Goal: Task Accomplishment & Management: Use online tool/utility

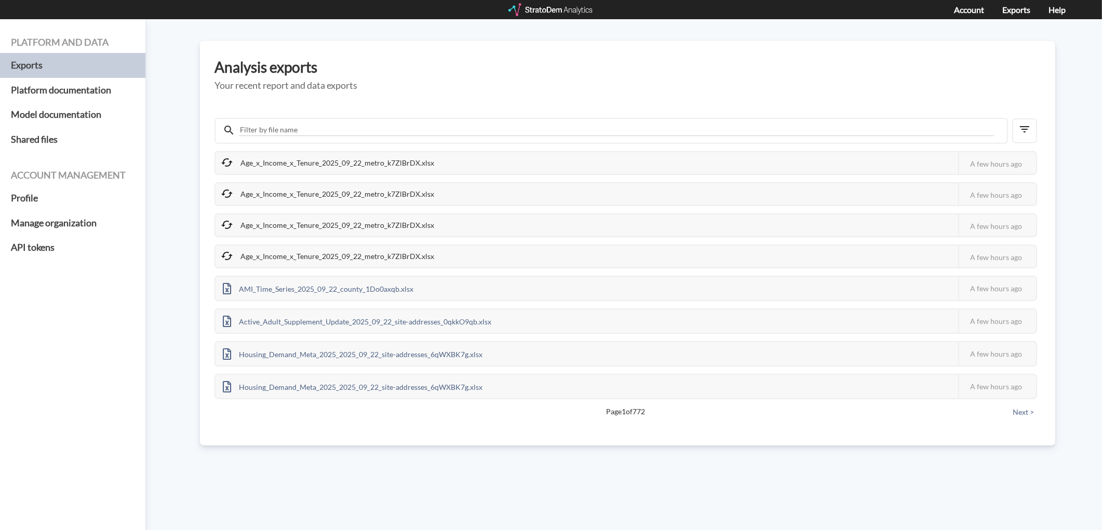
click at [546, 11] on div at bounding box center [551, 9] width 86 height 13
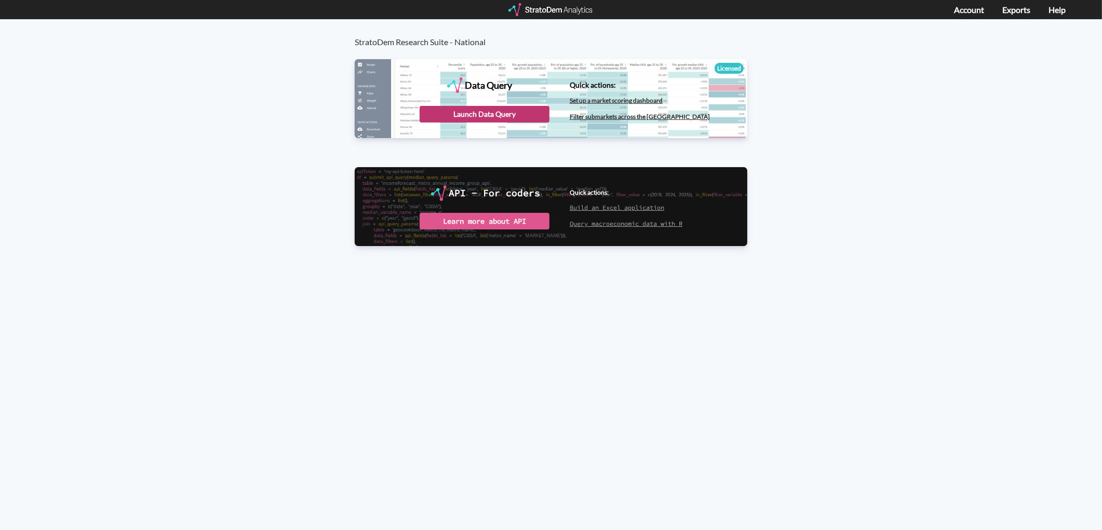
click at [456, 118] on div "Launch Data Query" at bounding box center [485, 114] width 130 height 17
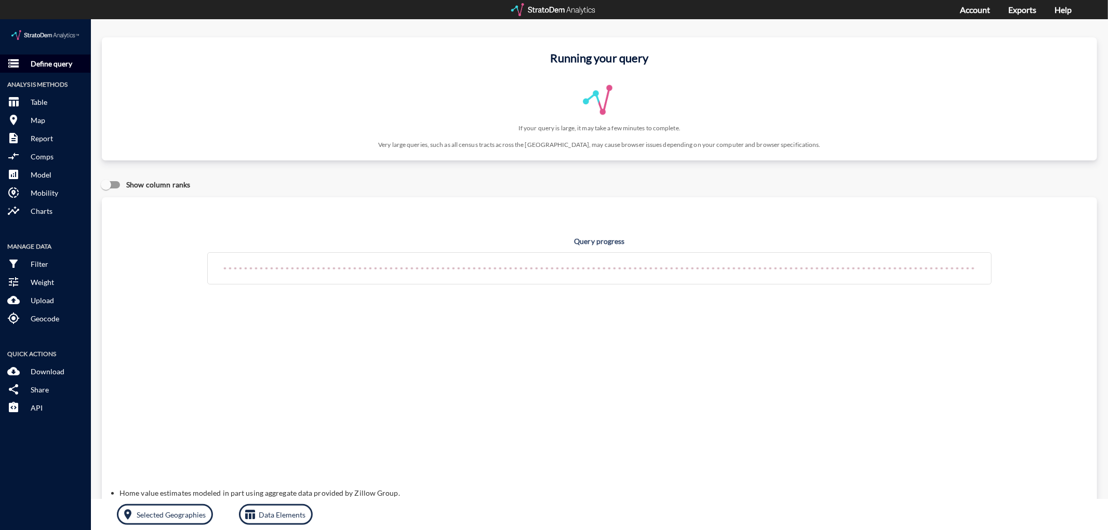
click p "Define query"
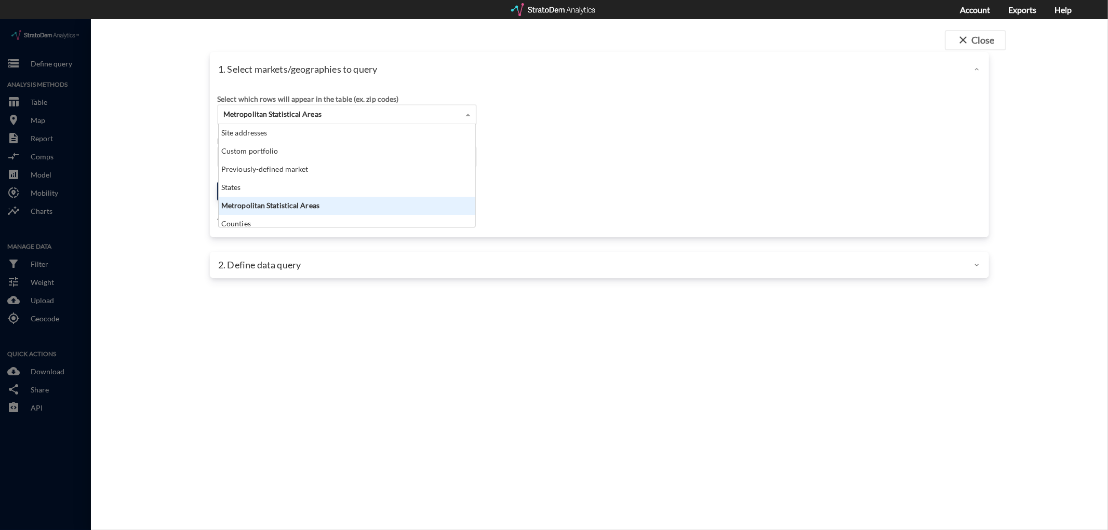
click span "Metropolitan Statistical Areas"
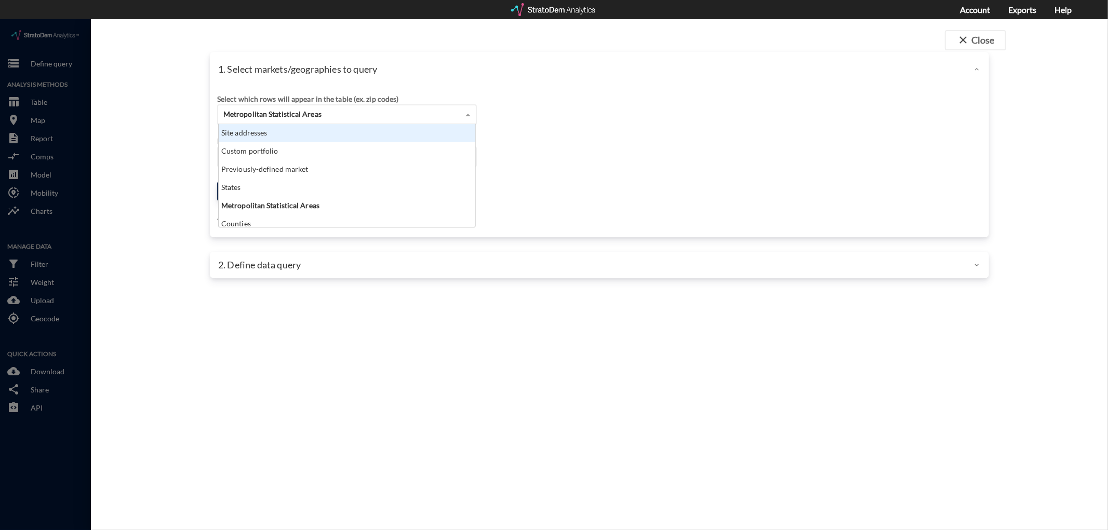
click div "Site addresses"
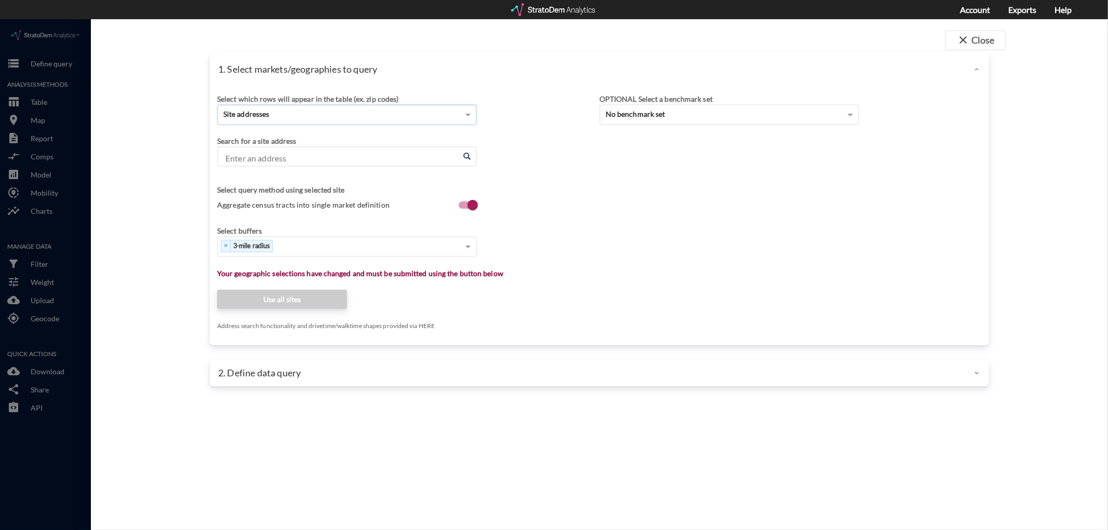
click input "Enter an address"
click li "214 W Main St, Patchogue, New York"
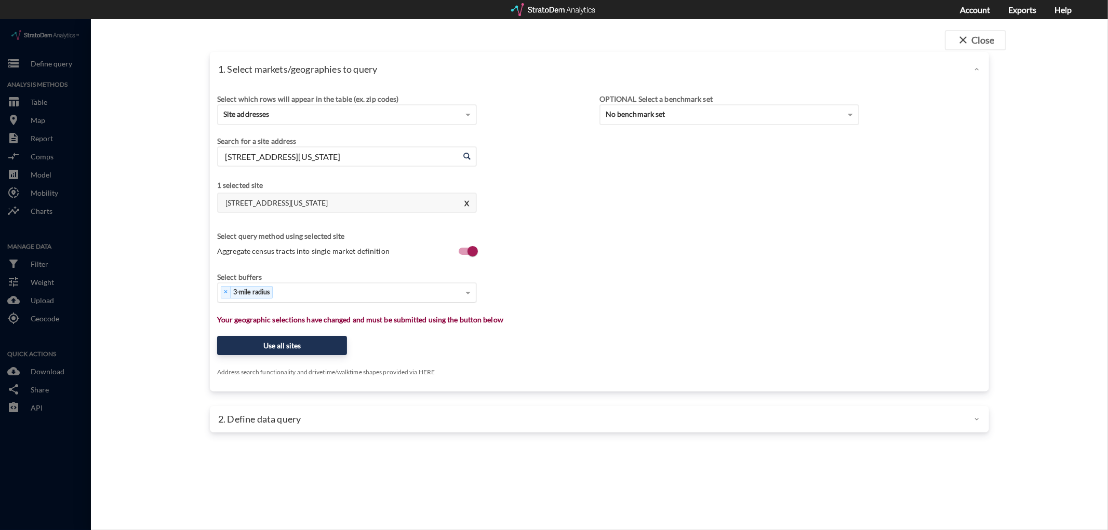
type input "214 W Main St, Patchogue, New York"
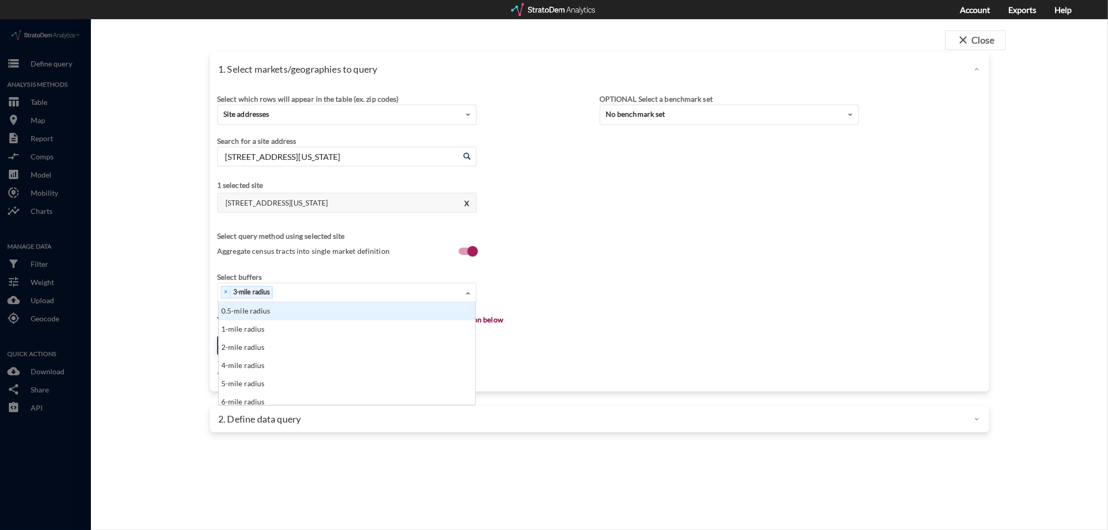
click div "× 3-mile radius"
type input "1"
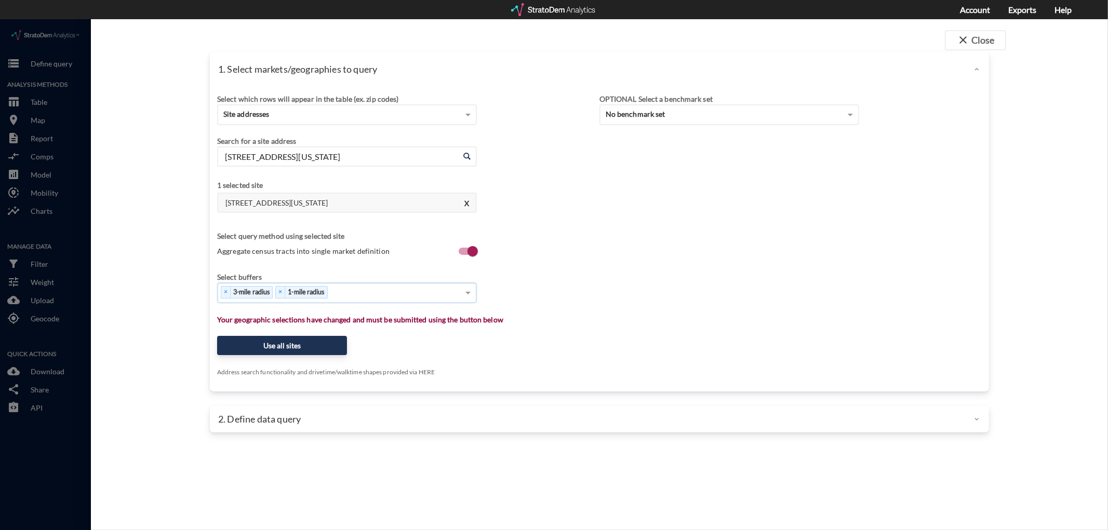
type input "5"
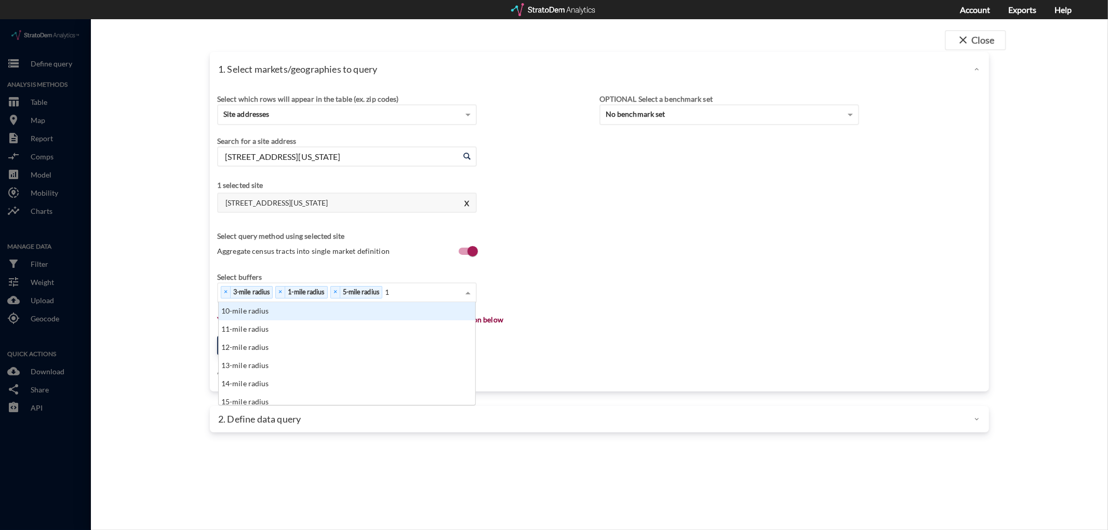
type input "10"
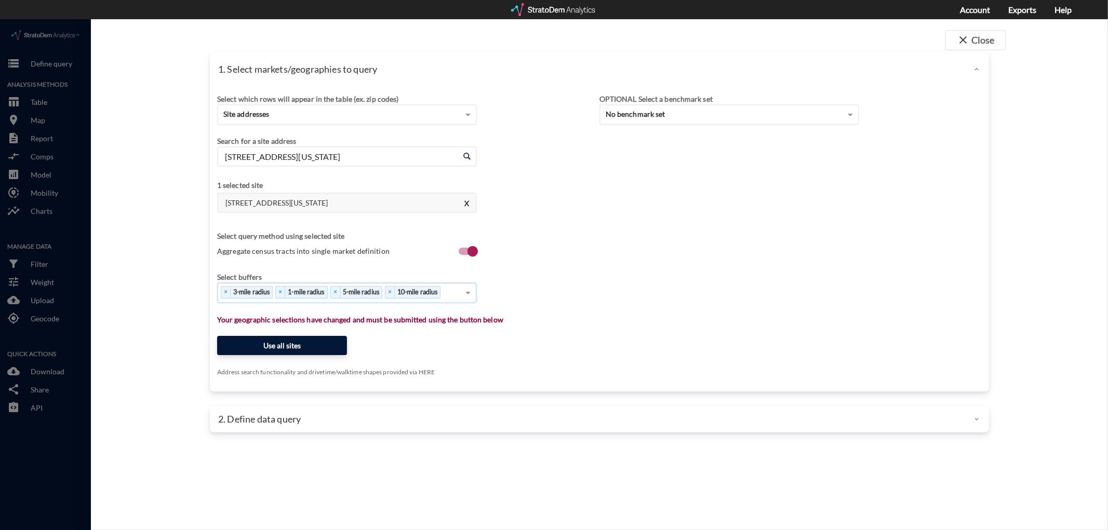
click button "Use all sites"
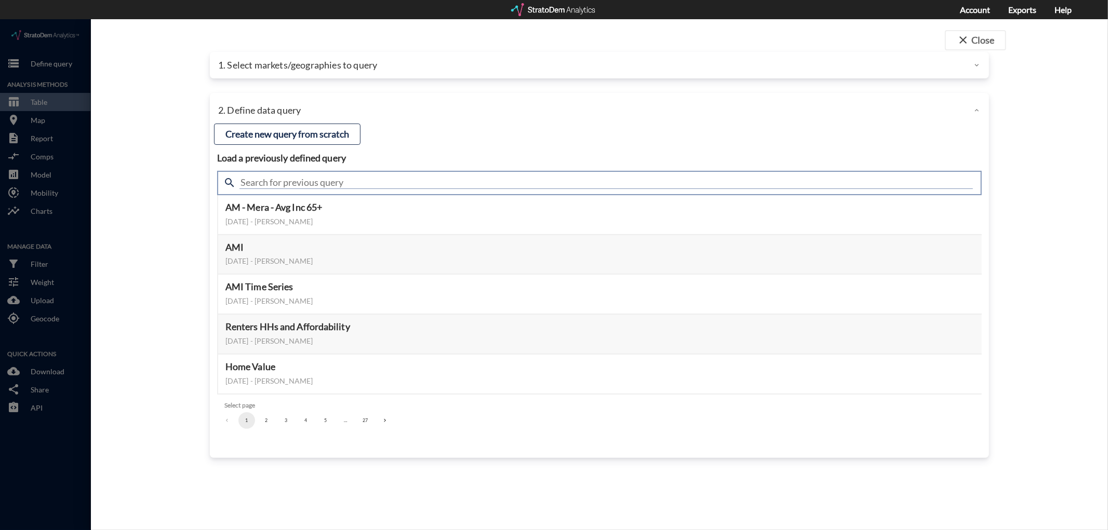
click input "text"
type input "housing demand & meta"
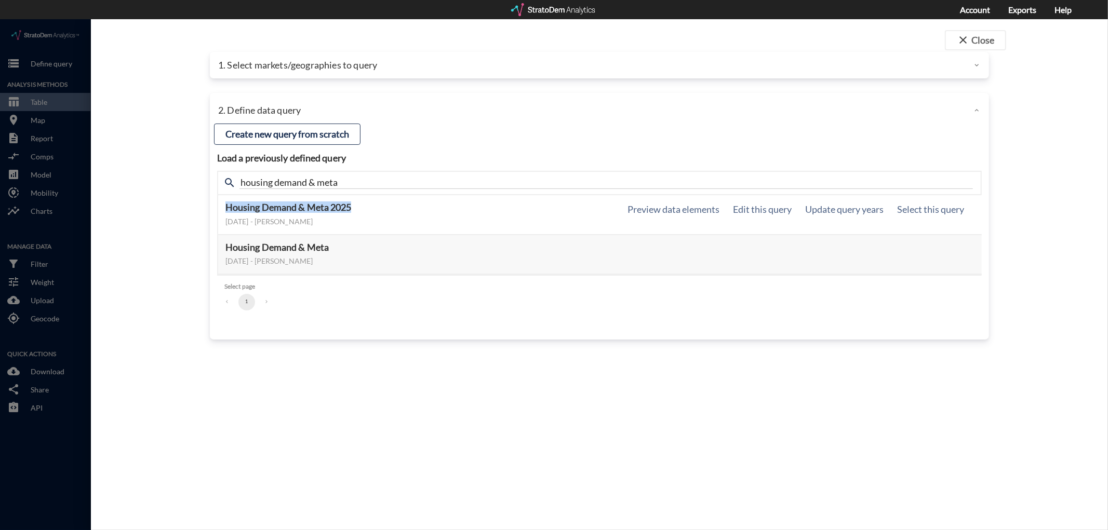
drag, startPoint x: 225, startPoint y: 189, endPoint x: 312, endPoint y: 199, distance: 87.3
click h5 "Housing Demand & Meta 2025"
click button "Select this query"
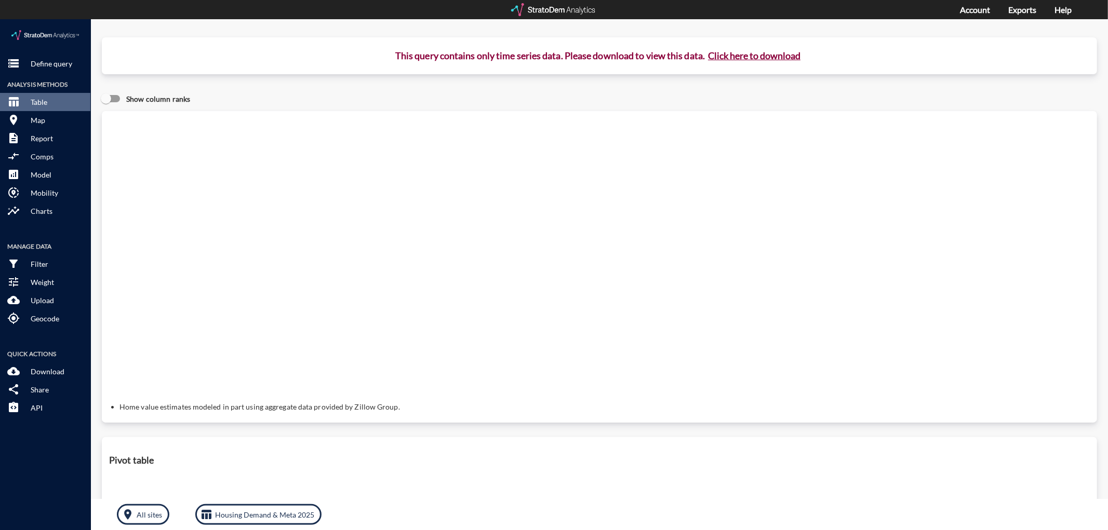
click button "Click here to download"
click link "Exports manager"
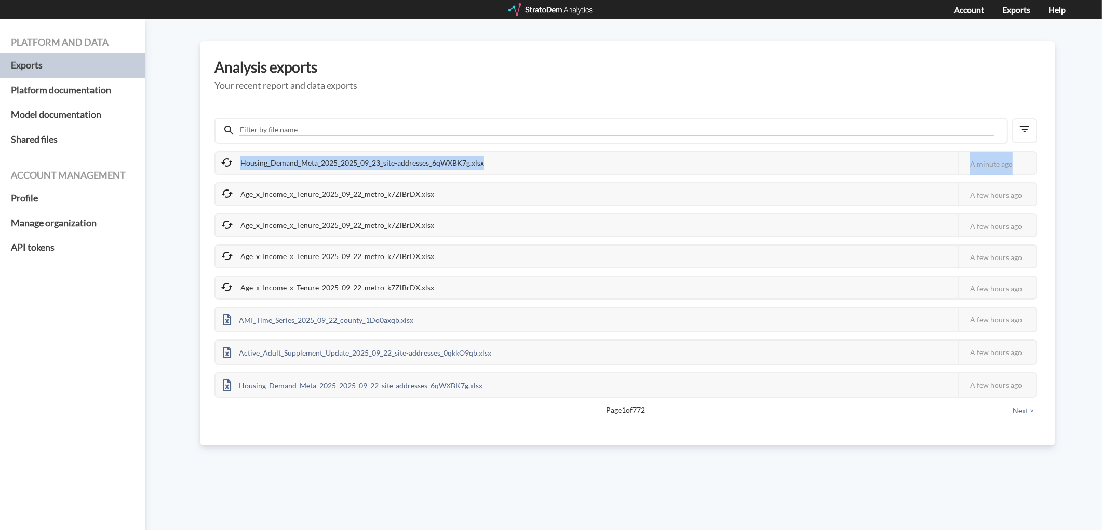
drag, startPoint x: 219, startPoint y: 160, endPoint x: 337, endPoint y: 148, distance: 118.0
click at [1025, 154] on div "Housing_Demand_Meta_2025_2025_09_23_site-addresses_6qWXBK7g.xlsx This job faile…" at bounding box center [626, 163] width 823 height 24
click at [241, 162] on div "Housing_Demand_Meta_2025_2025_09_23_site-addresses_6qWXBK7g.xlsx" at bounding box center [354, 163] width 276 height 22
drag, startPoint x: 224, startPoint y: 158, endPoint x: 466, endPoint y: 155, distance: 242.6
click at [466, 155] on div "Housing_Demand_Meta_2025_2025_09_23_site-addresses_6qWXBK7g.xlsx" at bounding box center [354, 163] width 276 height 22
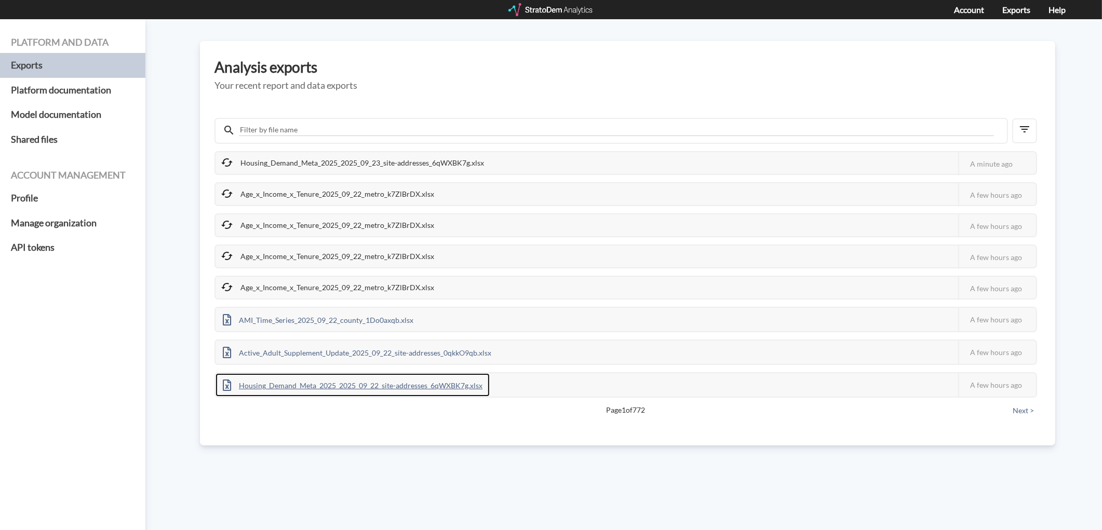
click at [307, 376] on div "Housing_Demand_Meta_2025_2025_09_22_site-addresses_6qWXBK7g.xlsx" at bounding box center [353, 384] width 274 height 23
click at [531, 9] on div at bounding box center [551, 9] width 86 height 13
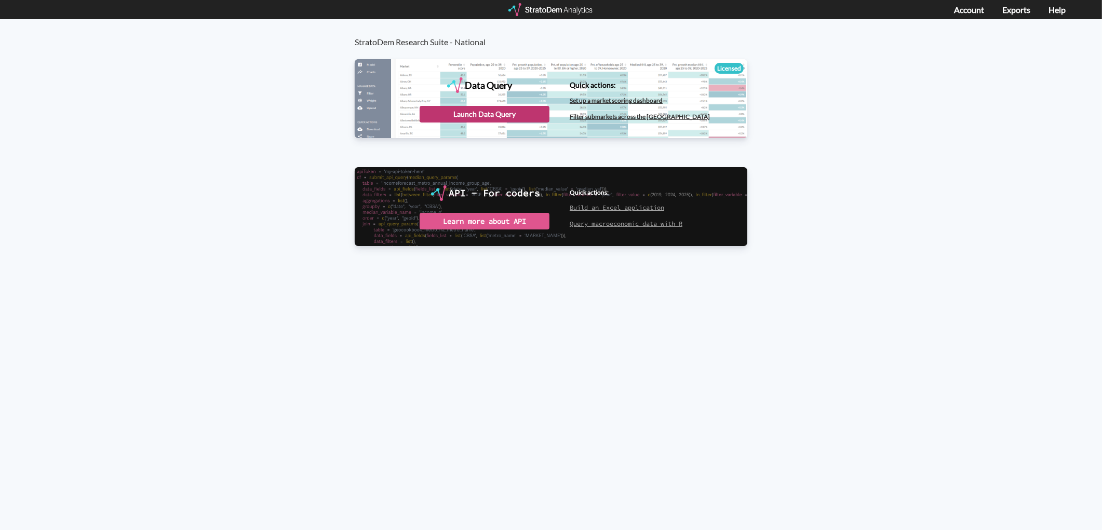
click at [484, 109] on div "Launch Data Query" at bounding box center [485, 114] width 130 height 17
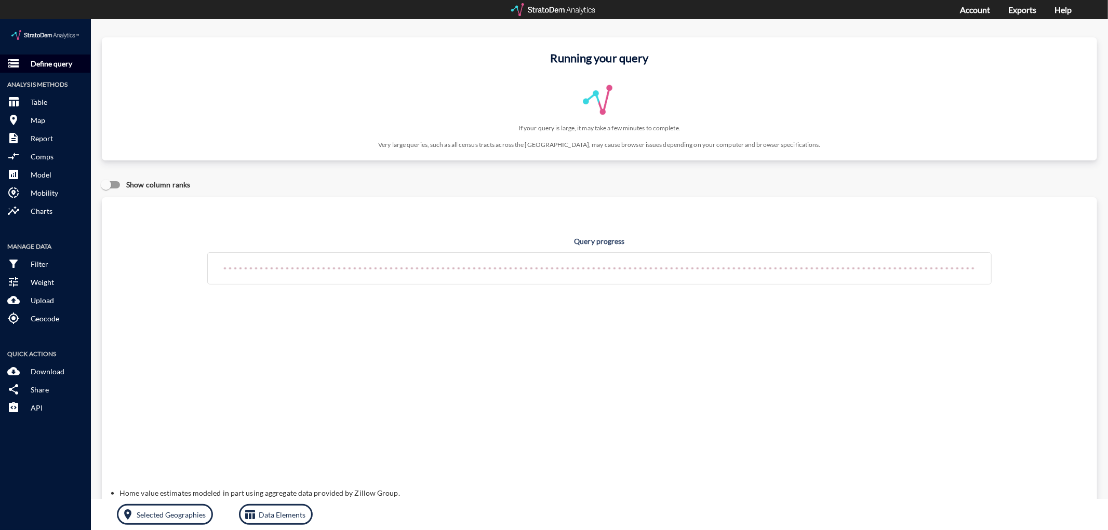
click p "Define query"
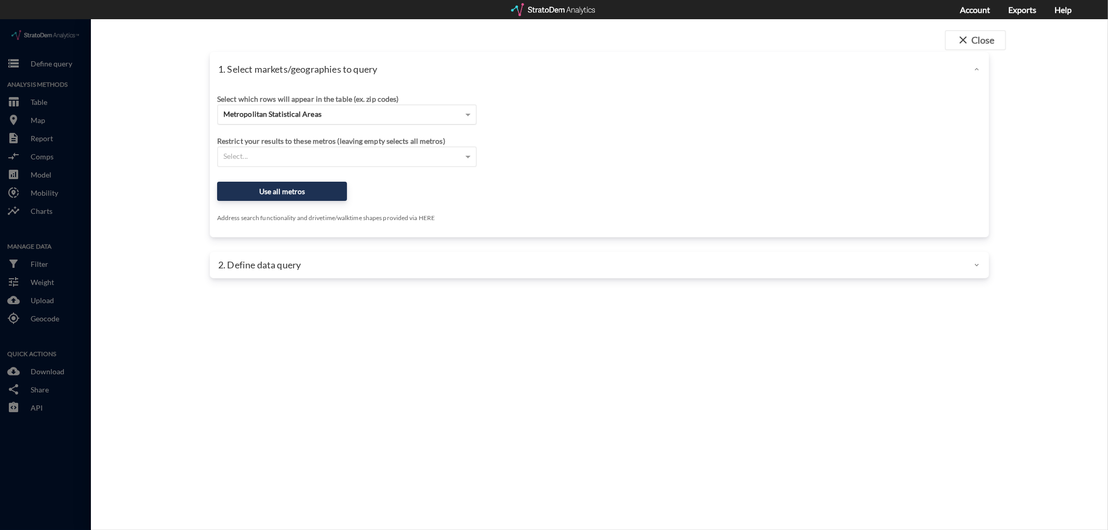
click span "Metropolitan Statistical Areas"
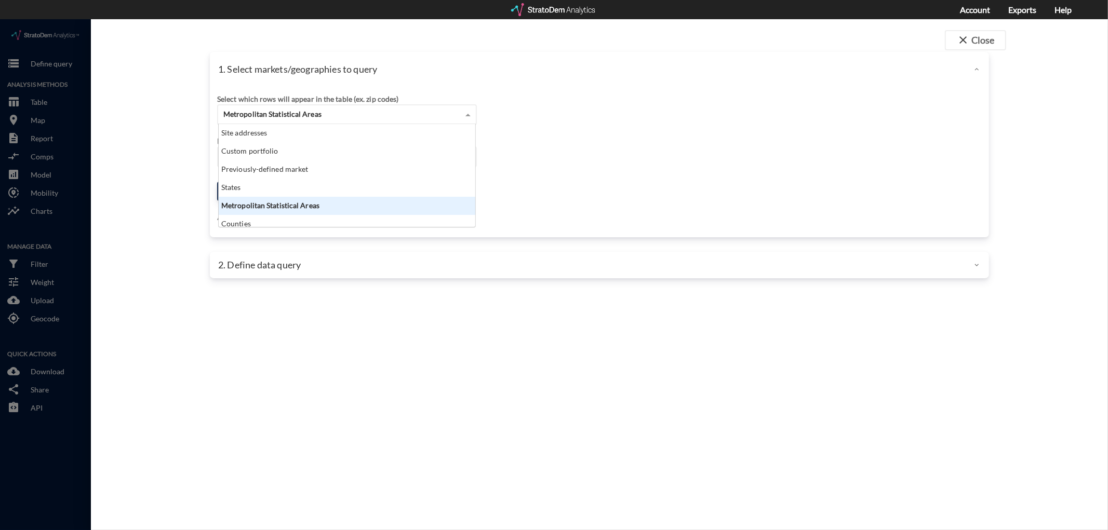
scroll to position [94, 251]
click div "Select which rows will appear in the table (ex. zip codes) Metropolitan Statist…"
click span "Metropolitan Statistical Areas"
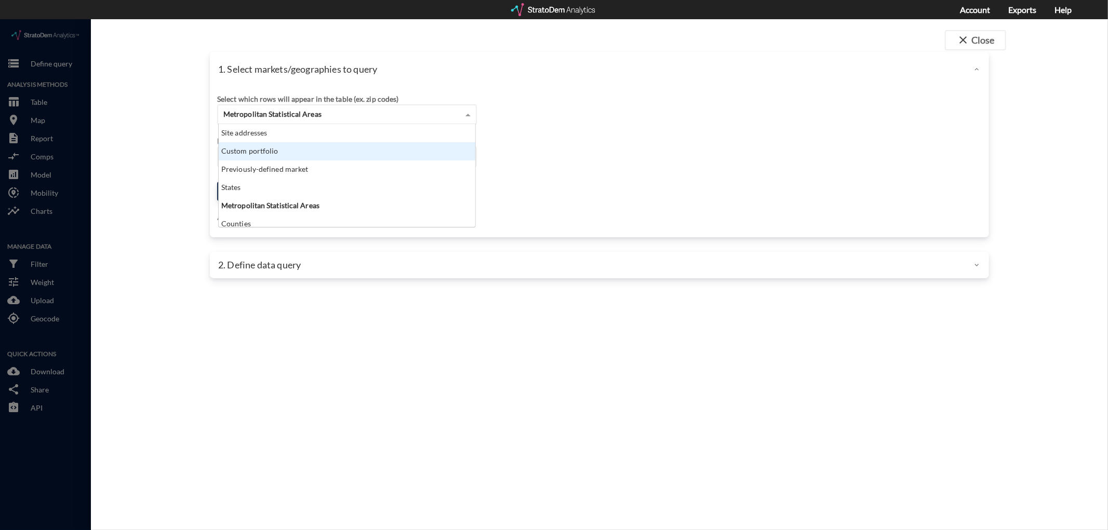
click div "Custom portfolio"
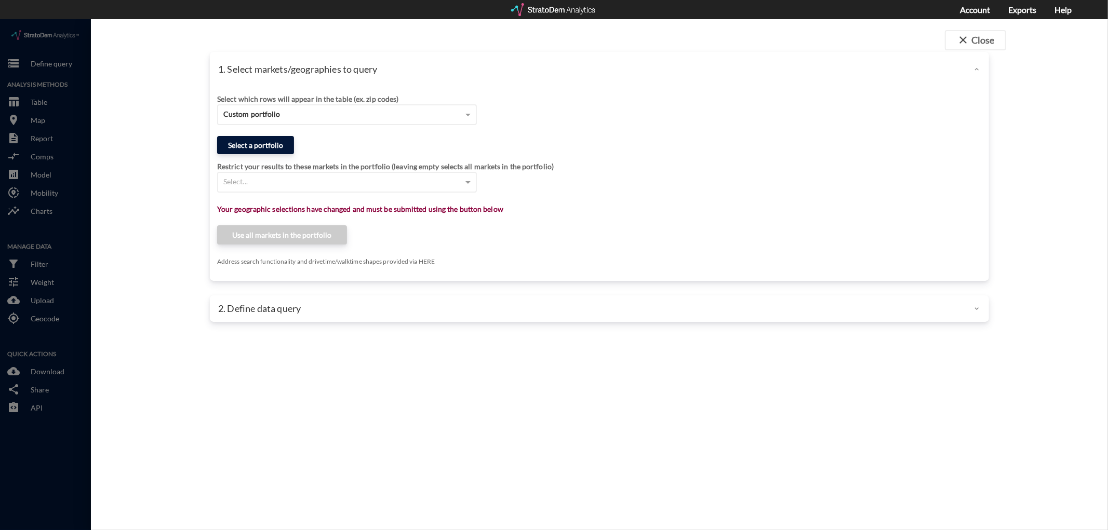
click button "Select a portfolio"
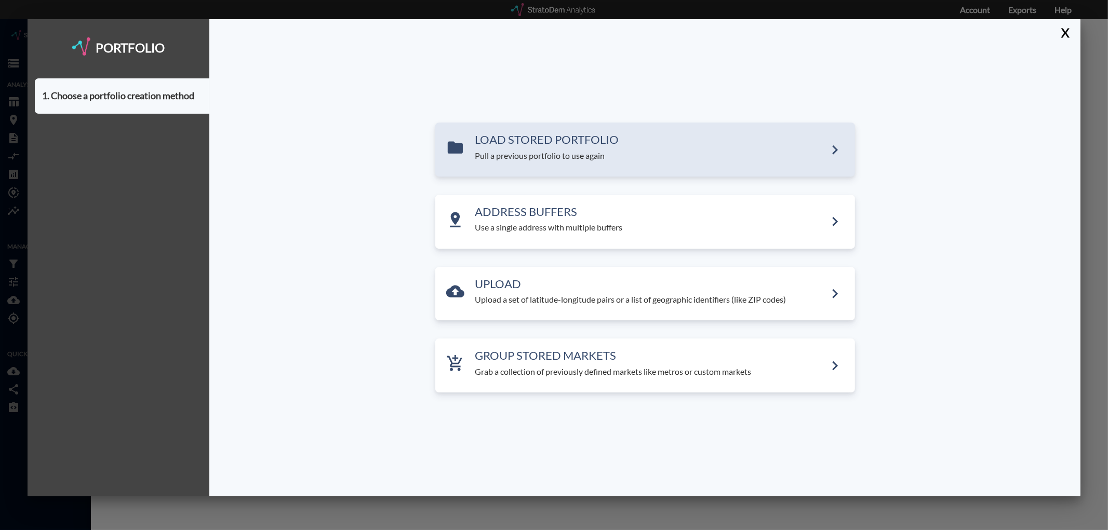
click at [604, 153] on p "Pull a previous portfolio to use again" at bounding box center [650, 156] width 351 height 12
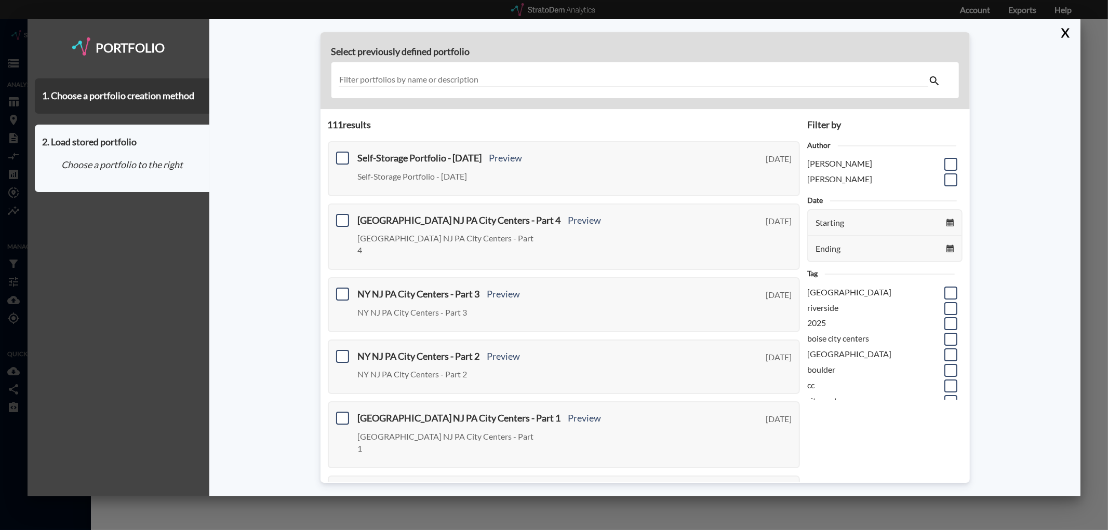
click at [438, 85] on input "text" at bounding box center [634, 80] width 590 height 14
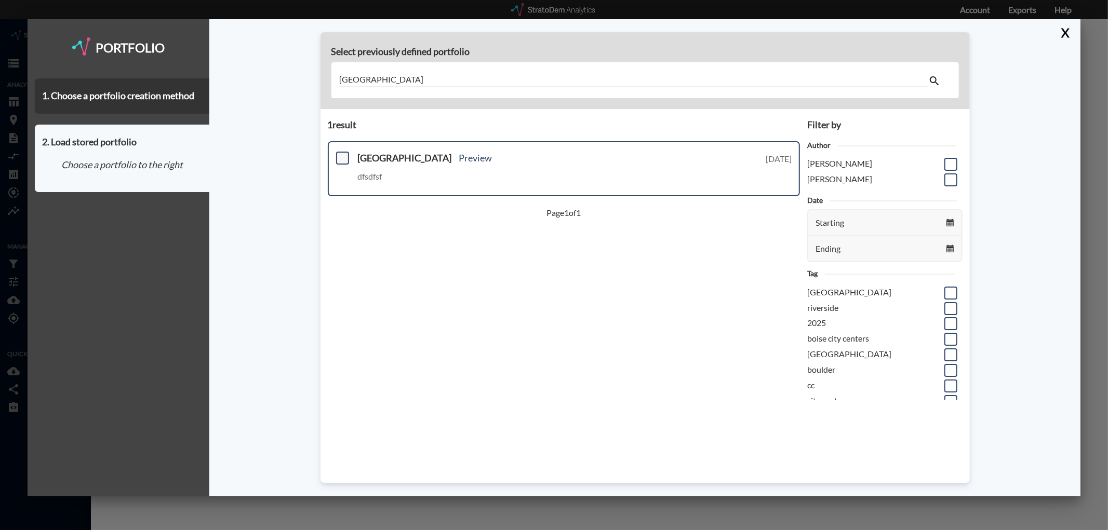
type input "long island"
click at [340, 154] on span at bounding box center [342, 158] width 13 height 13
click at [341, 154] on input "checkbox" at bounding box center [341, 154] width 0 height 0
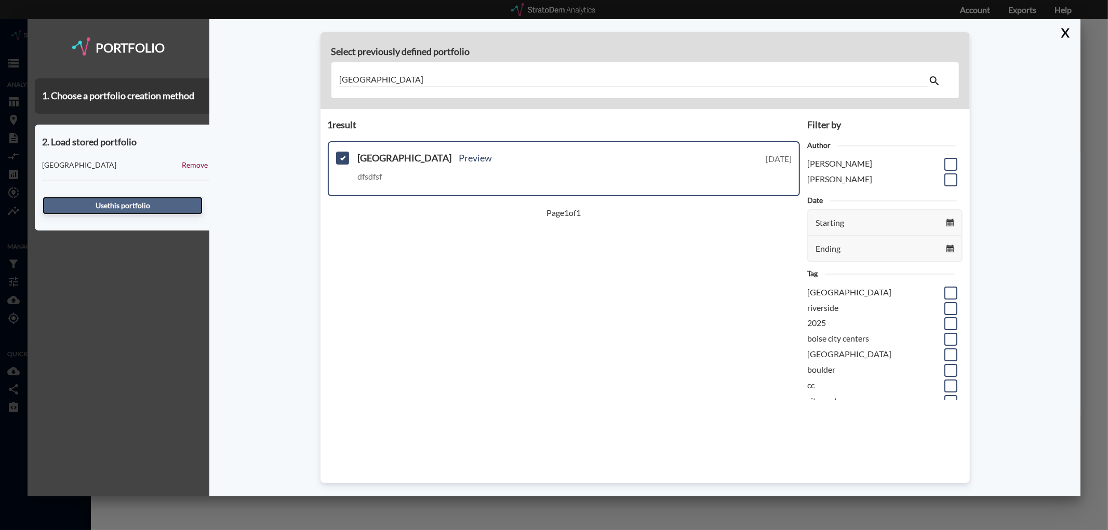
click at [130, 203] on button "Use this portfolio" at bounding box center [123, 206] width 160 height 18
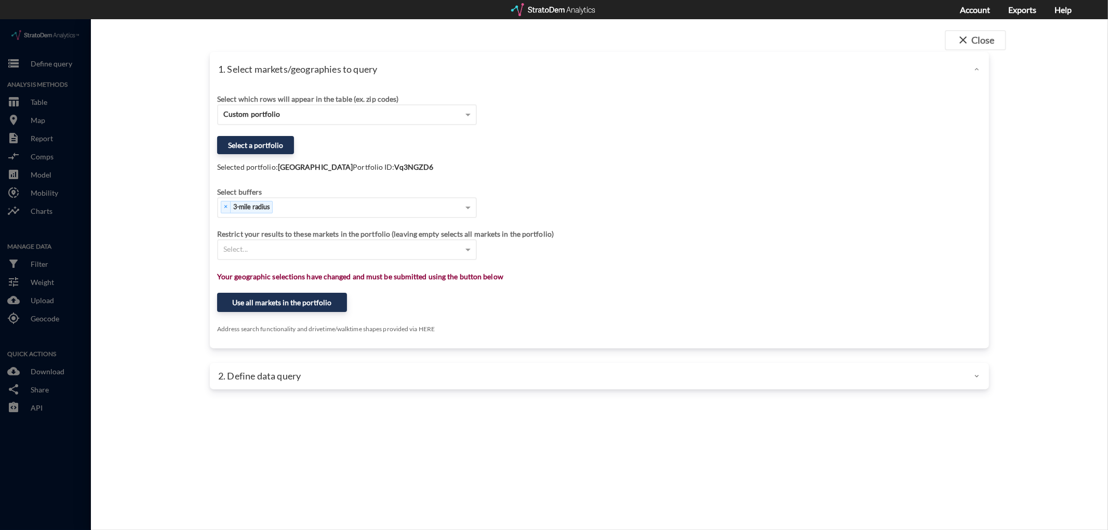
click div
click button "close Close"
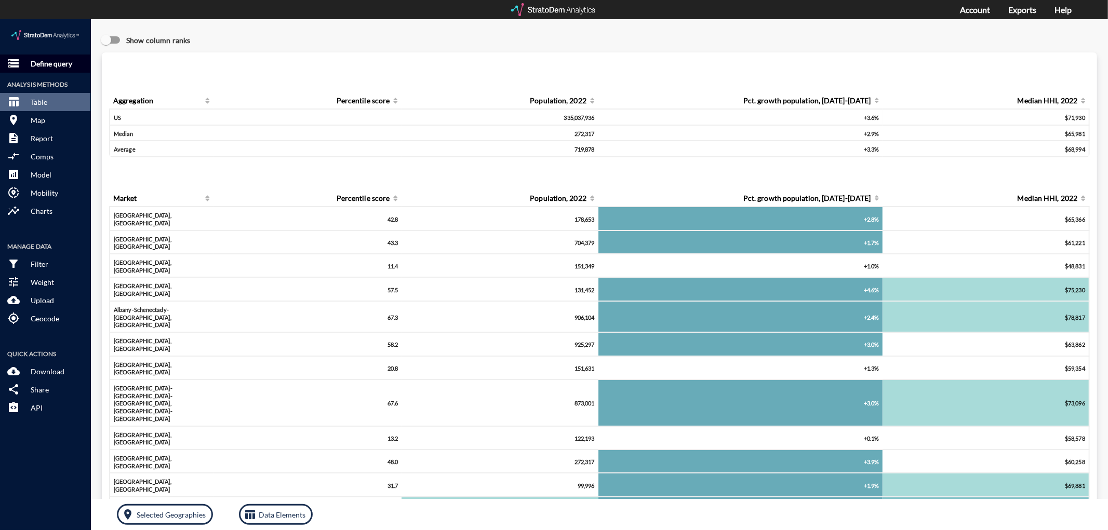
click p "Define query"
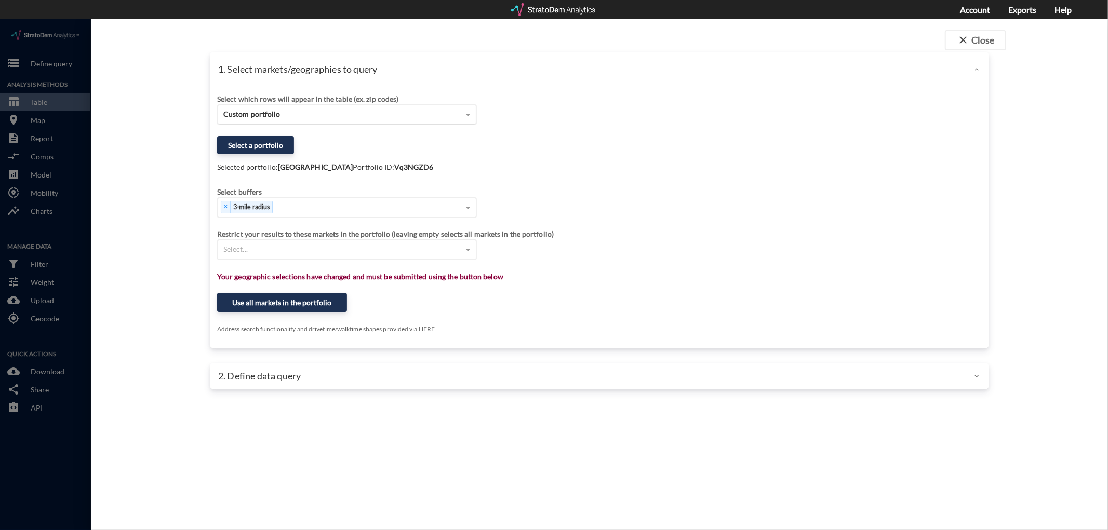
click div "Custom portfolio"
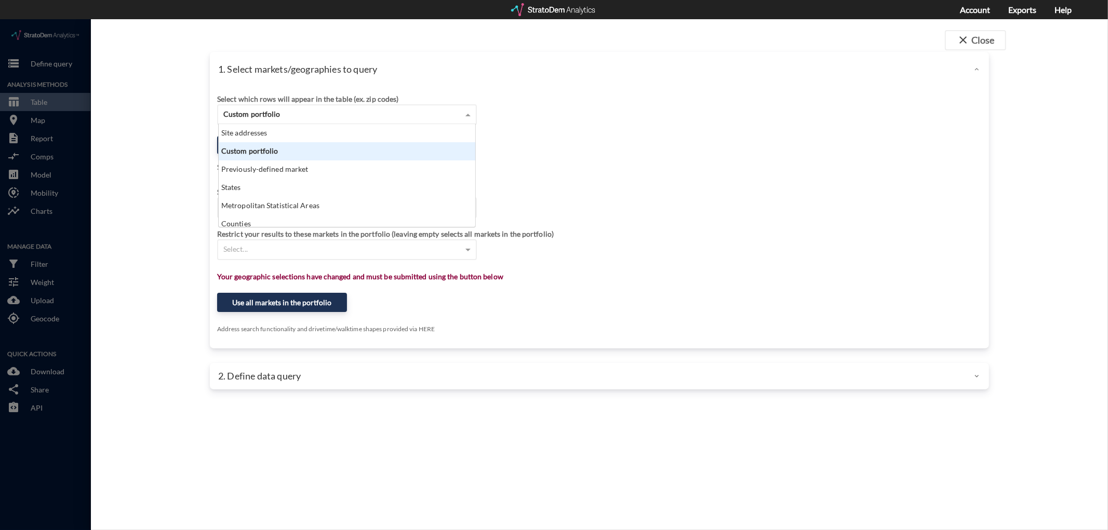
scroll to position [94, 251]
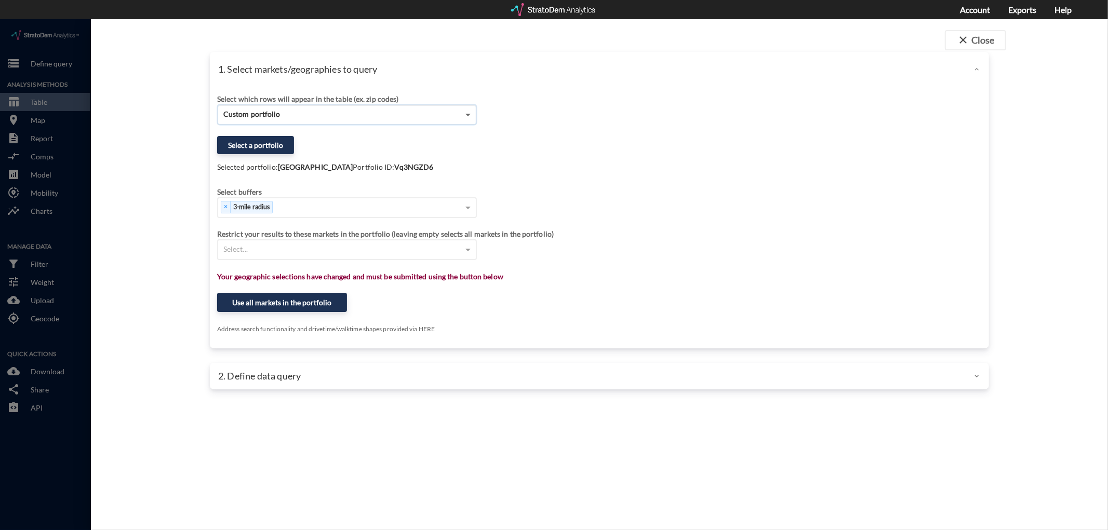
click span
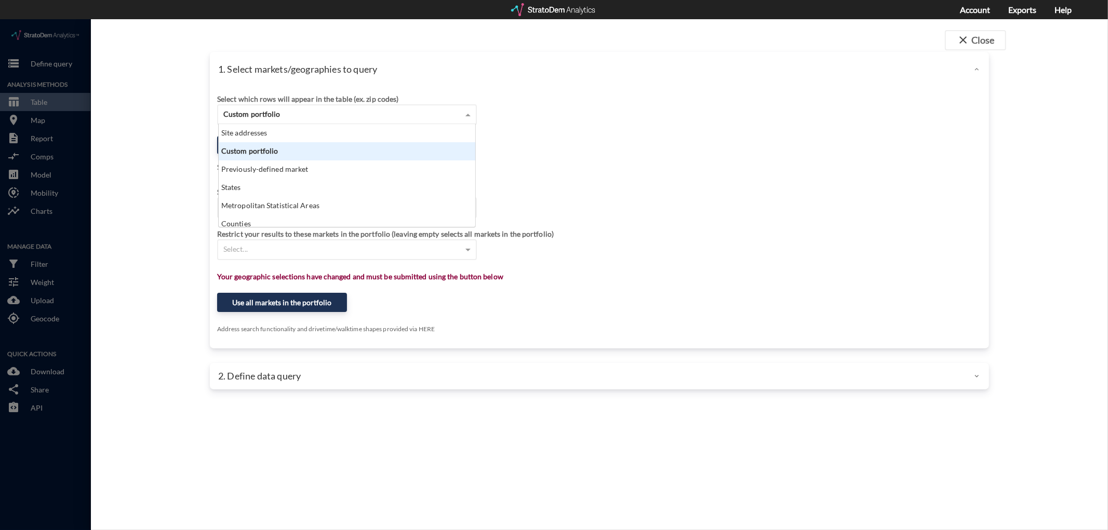
click div "Custom portfolio"
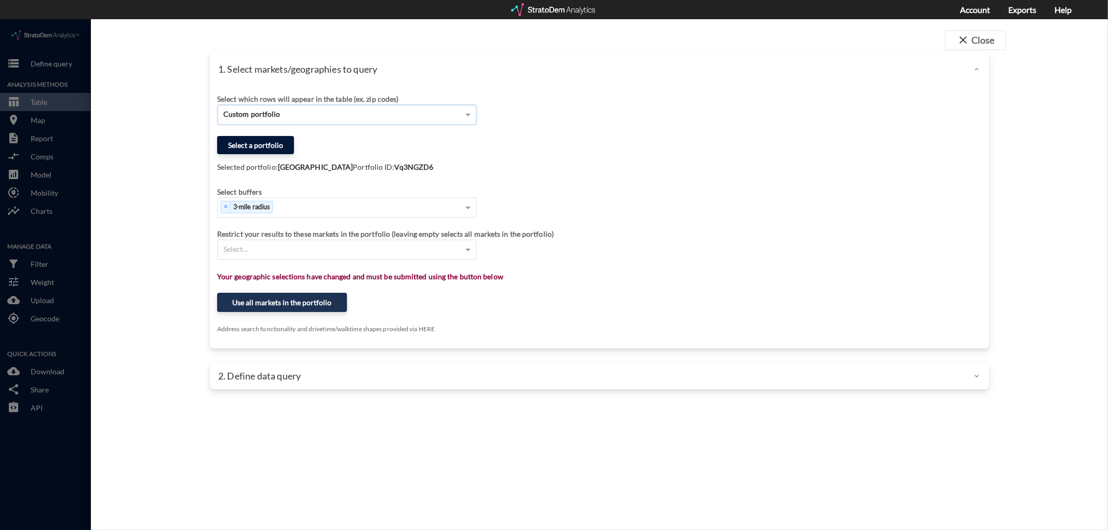
click button "Select a portfolio"
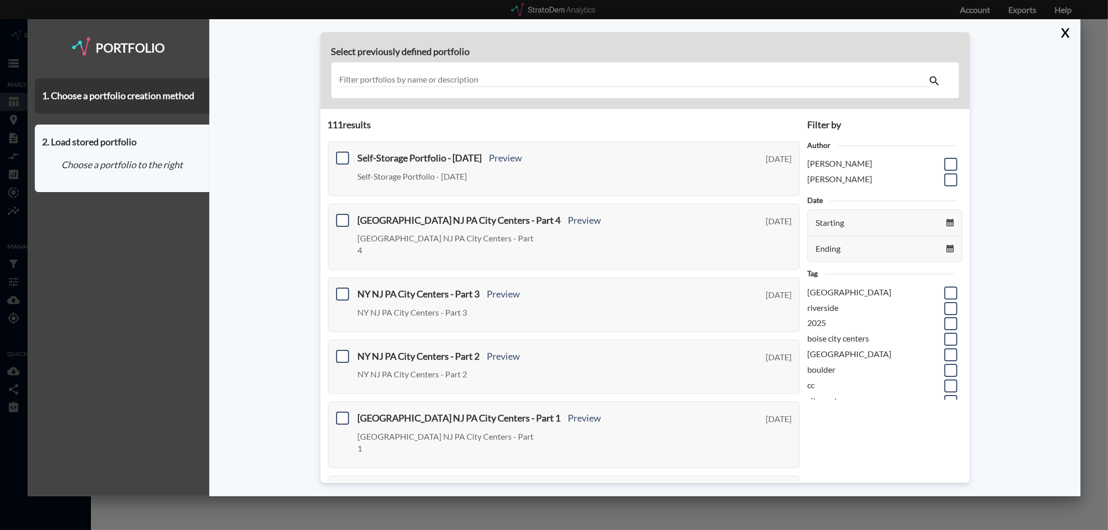
click at [369, 78] on input "text" at bounding box center [634, 80] width 590 height 14
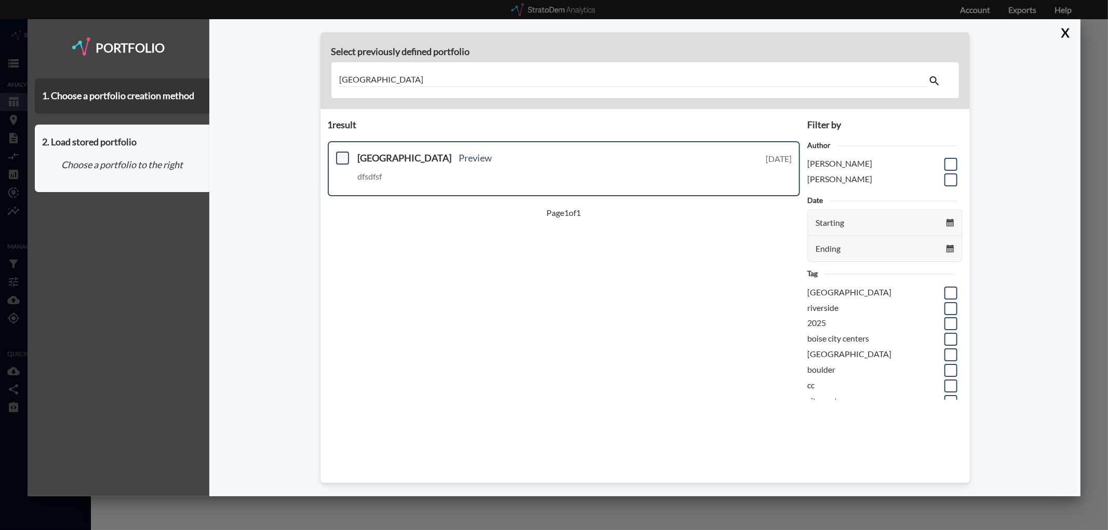
type input "long island"
click at [345, 158] on span at bounding box center [342, 158] width 13 height 13
click at [341, 154] on input "checkbox" at bounding box center [341, 154] width 0 height 0
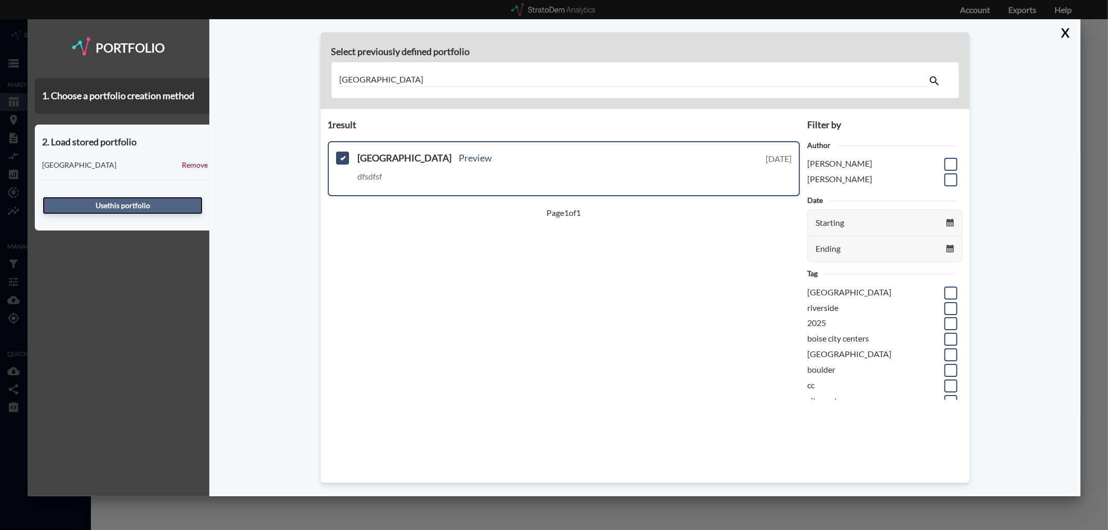
click at [124, 204] on button "Use this portfolio" at bounding box center [123, 206] width 160 height 18
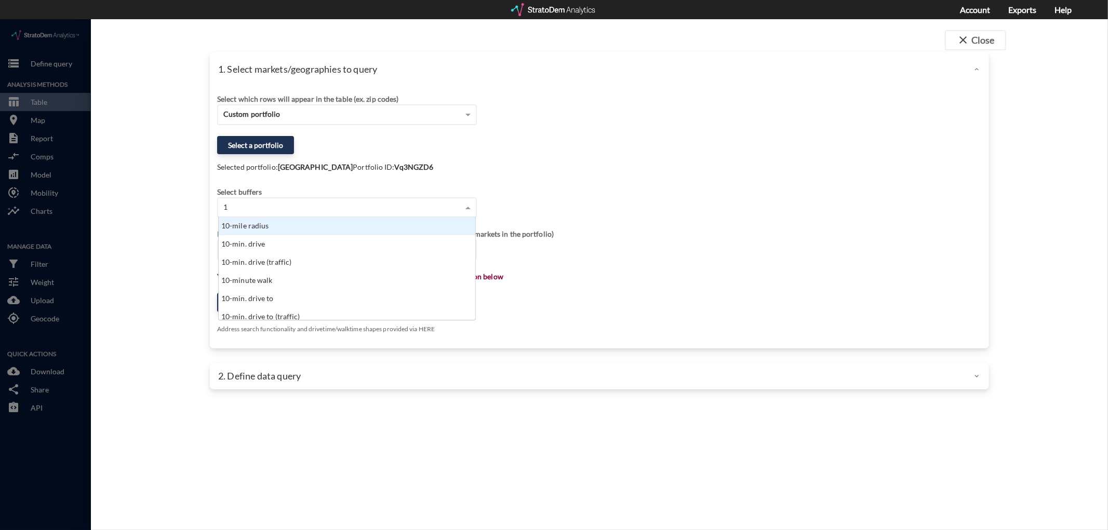
type input "10"
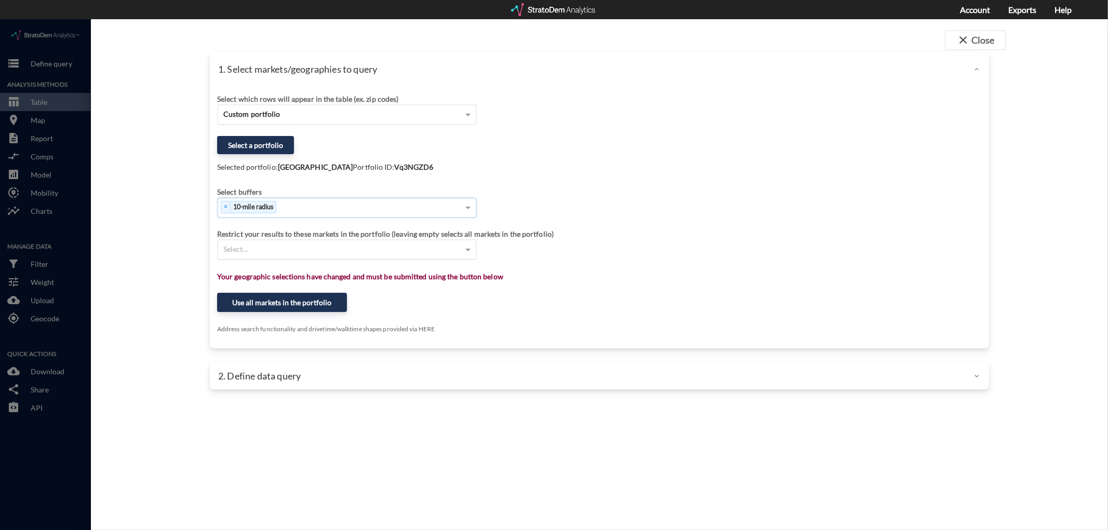
click div "Select..."
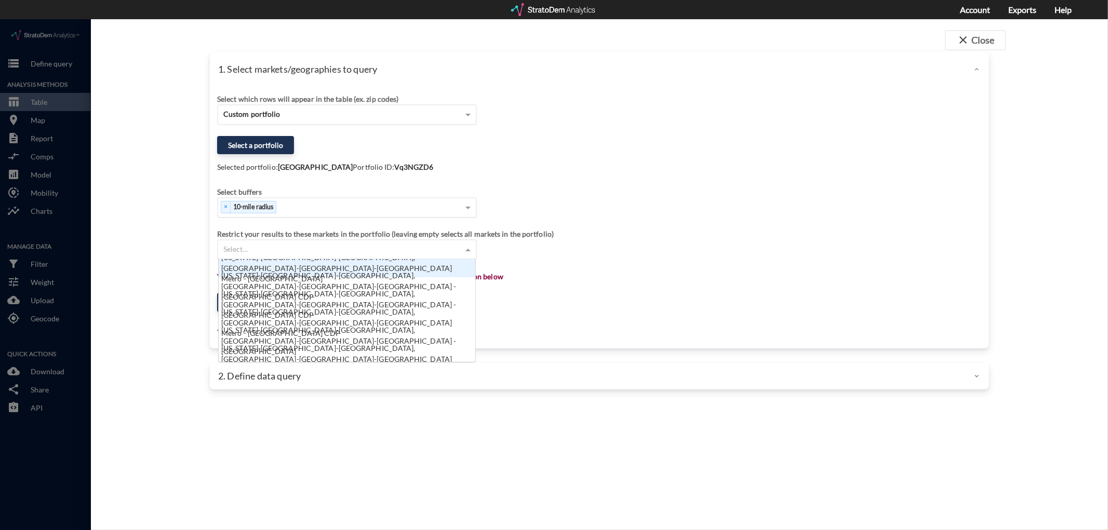
click div "Restrict your results to these markets in the portfolio (leaving empty selects …"
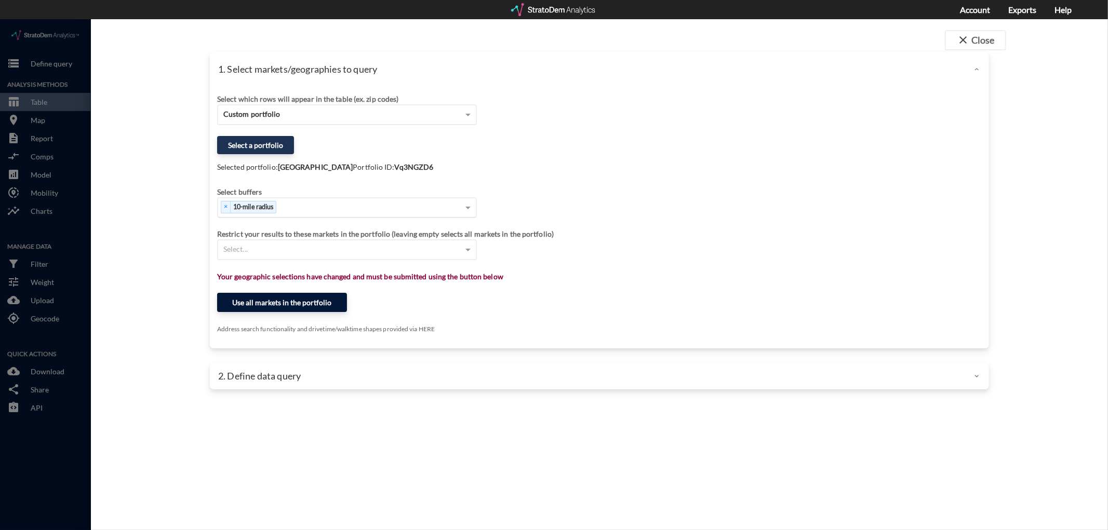
click button "Use all markets in the portfolio"
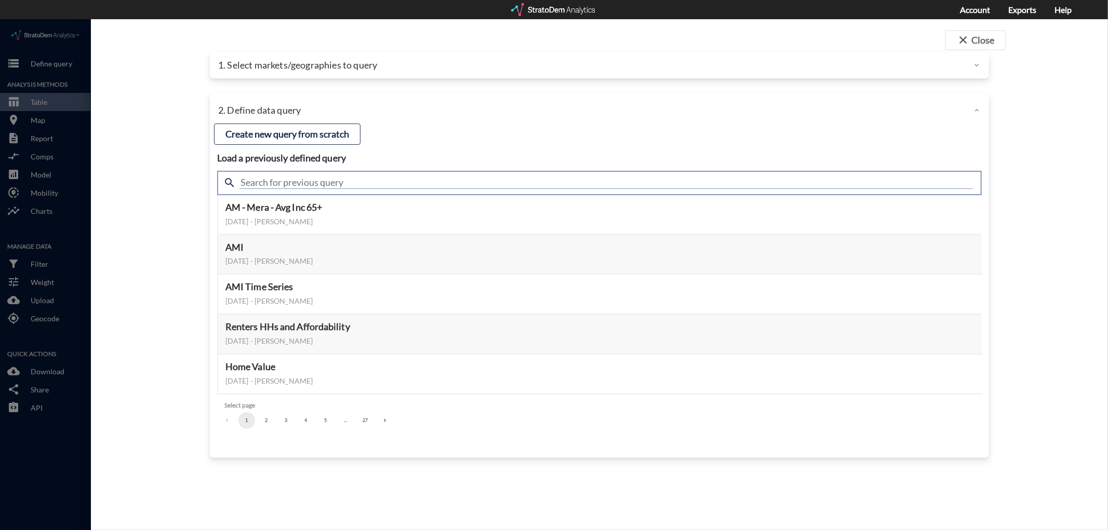
click input "text"
type input "housing demand & meta"
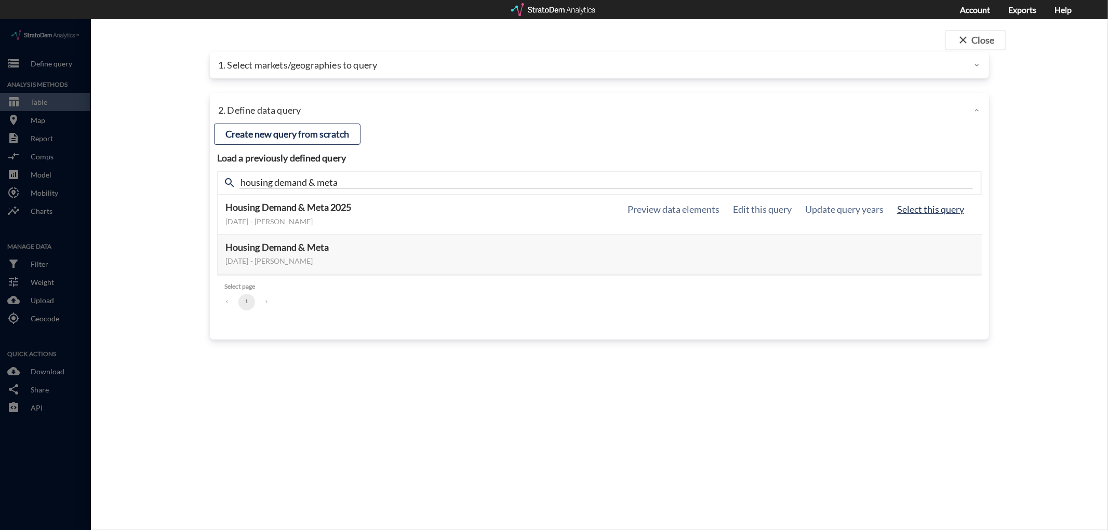
click button "Select this query"
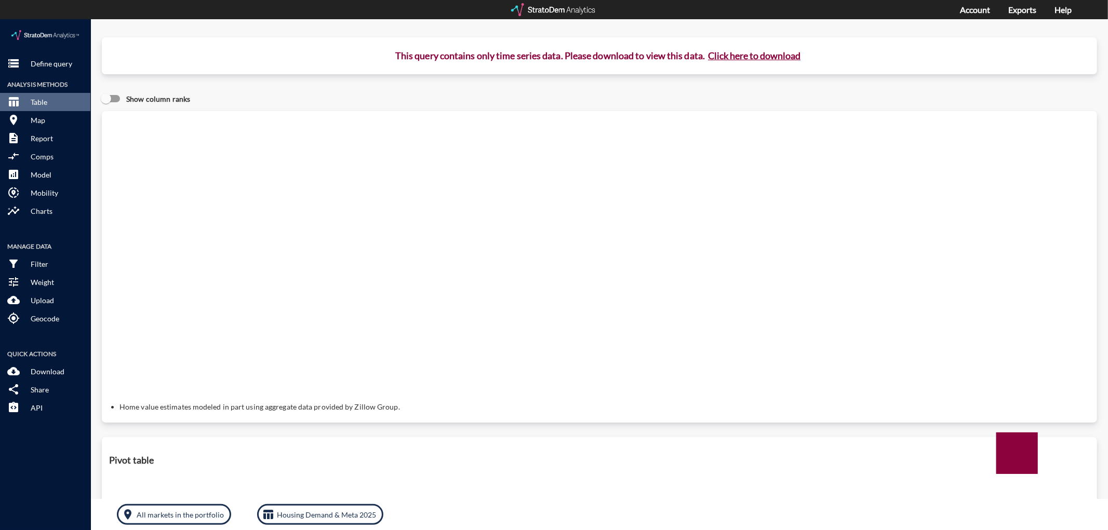
click button "Click here to download"
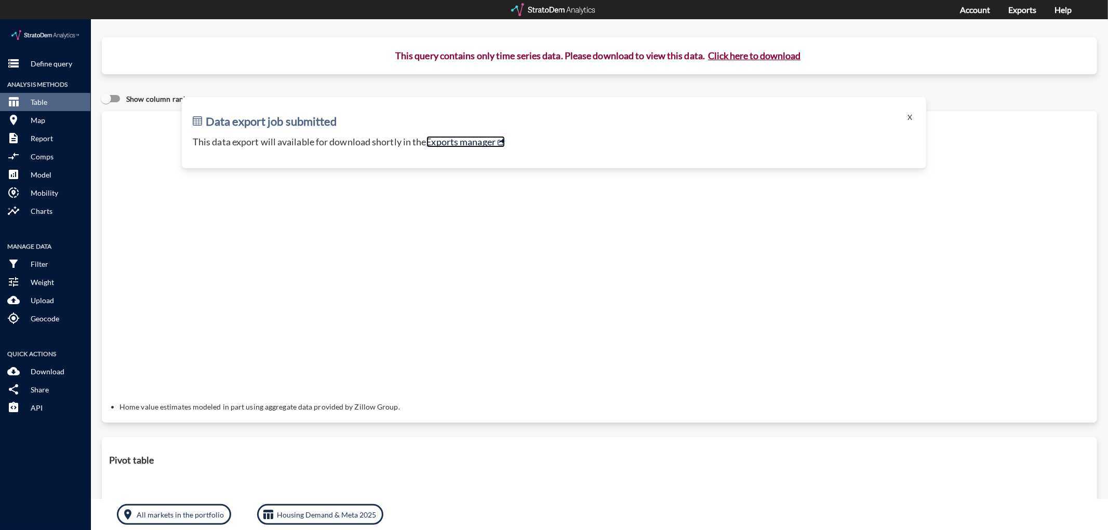
click link "Exports manager"
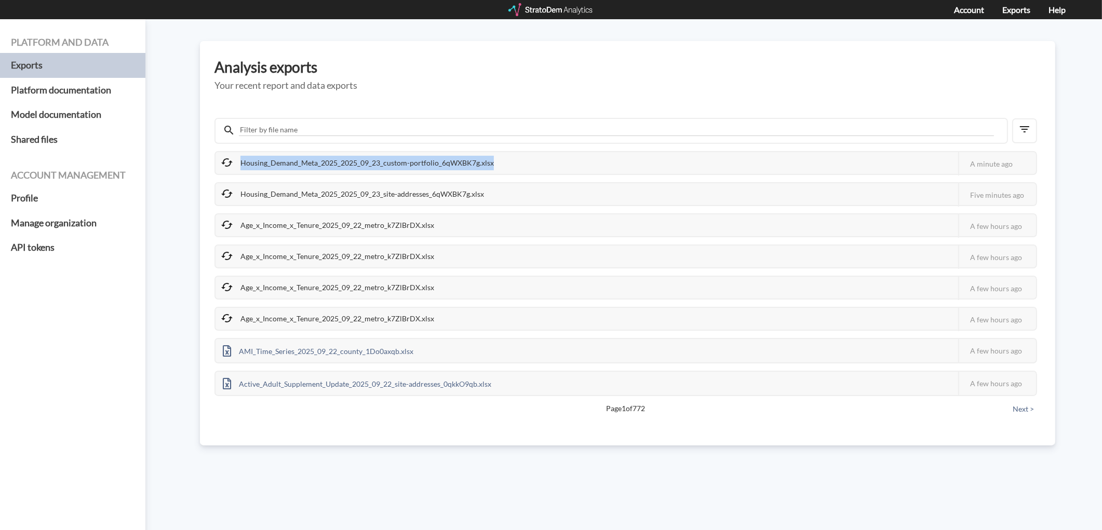
drag, startPoint x: 235, startPoint y: 154, endPoint x: 518, endPoint y: 164, distance: 282.7
click at [518, 164] on div "Housing_Demand_Meta_2025_2025_09_23_custom-portfolio_6qWXBK7g.xlsx This job fai…" at bounding box center [626, 163] width 823 height 24
click at [557, 6] on div at bounding box center [551, 9] width 86 height 13
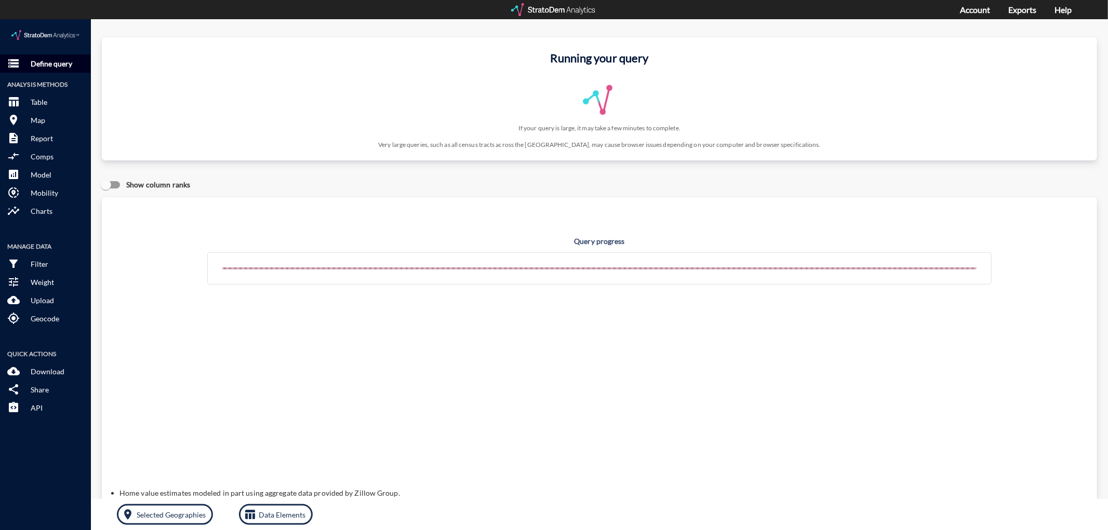
click p "Define query"
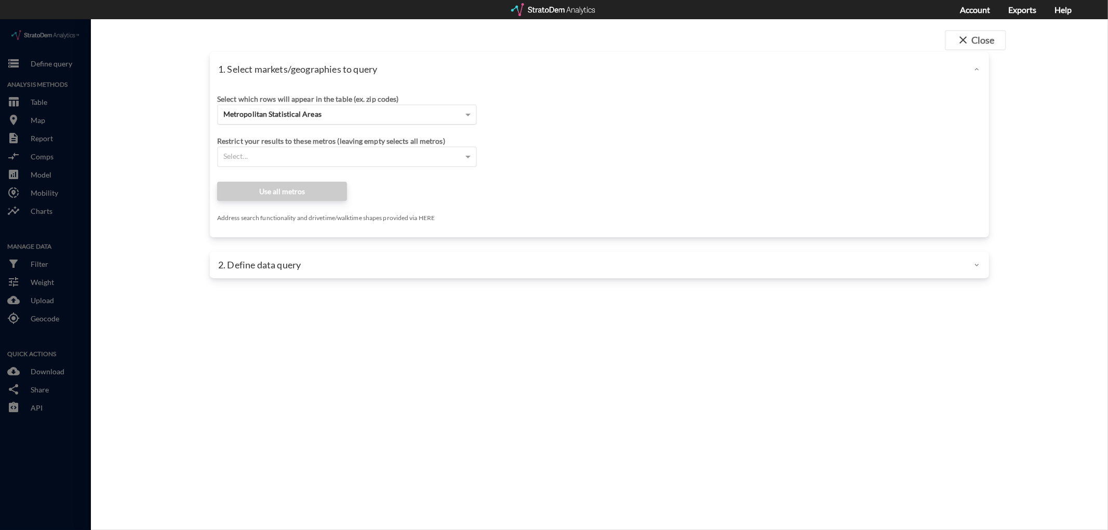
click span "Metropolitan Statistical Areas"
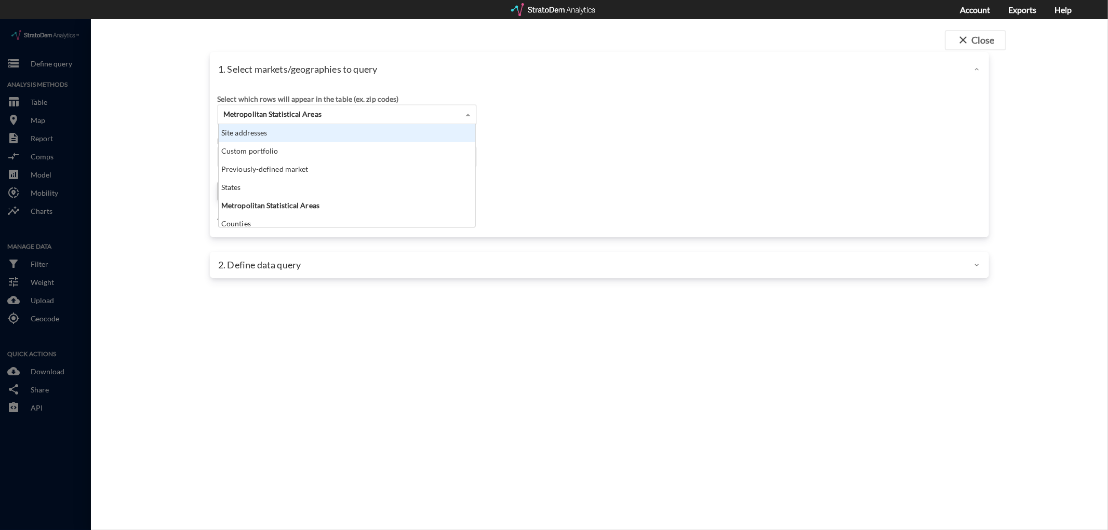
click div "Site addresses"
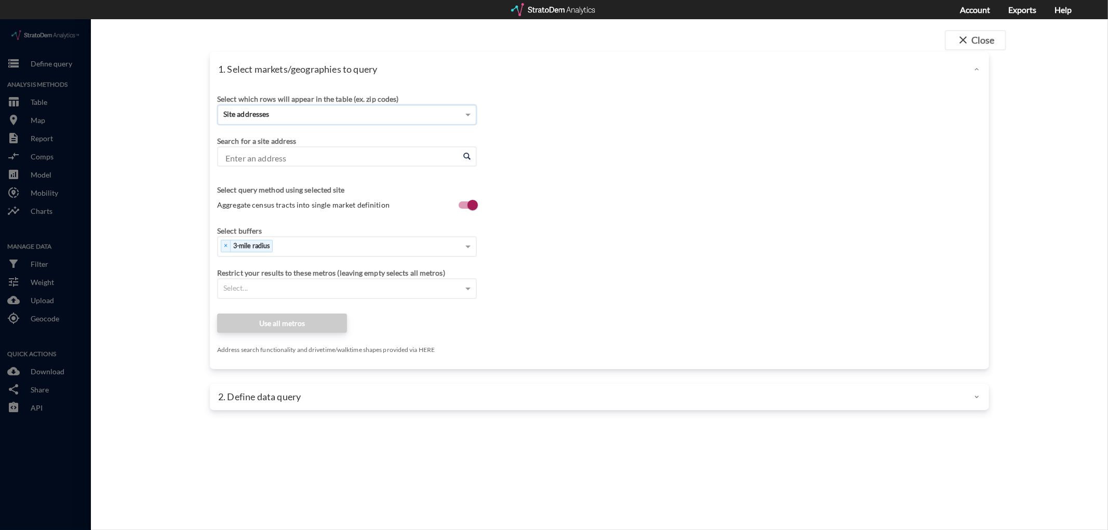
click input "Enter an address"
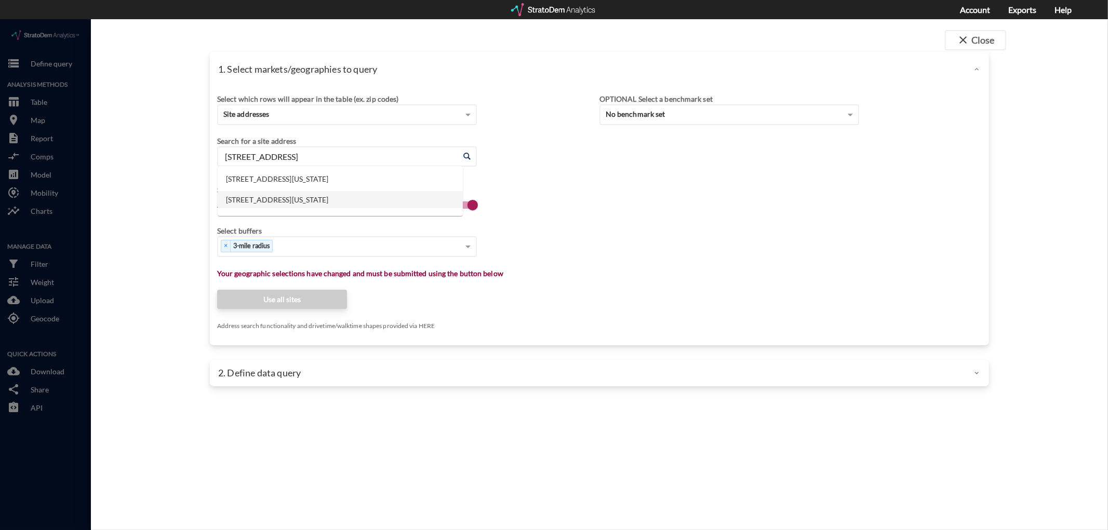
click li "[STREET_ADDRESS][US_STATE]"
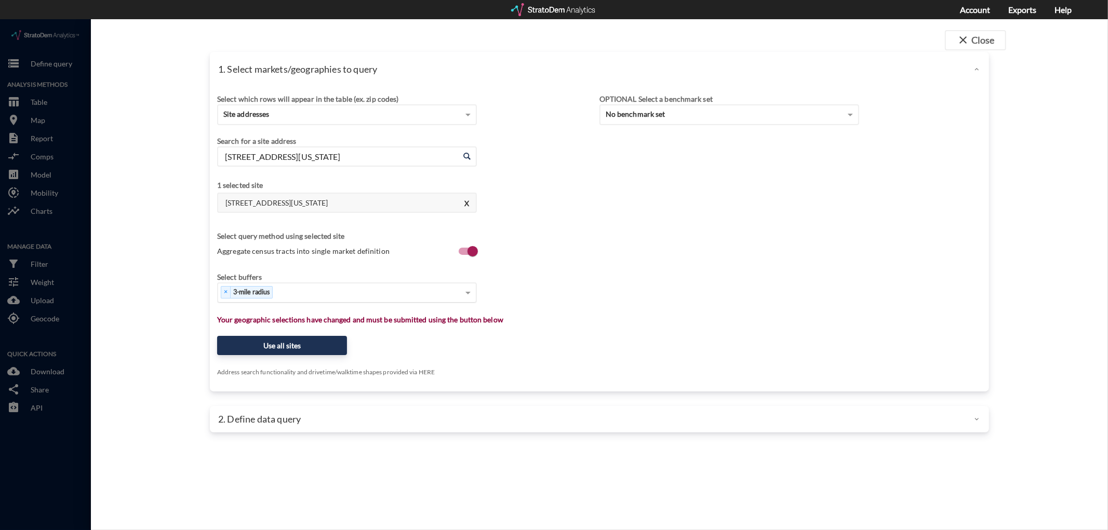
type input "[STREET_ADDRESS][US_STATE]"
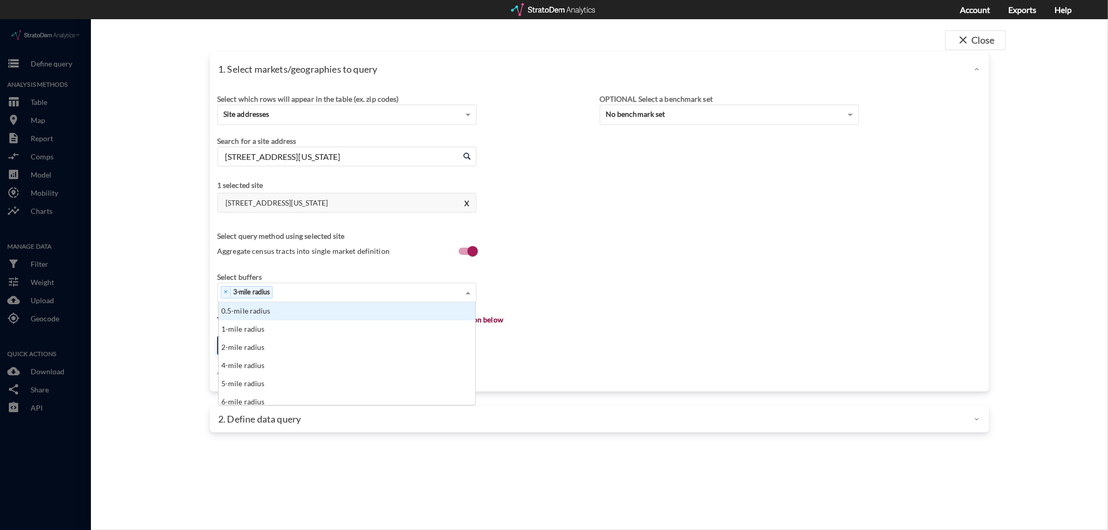
click div "× 3-mile radius"
type input "1"
click div "1-mile radius"
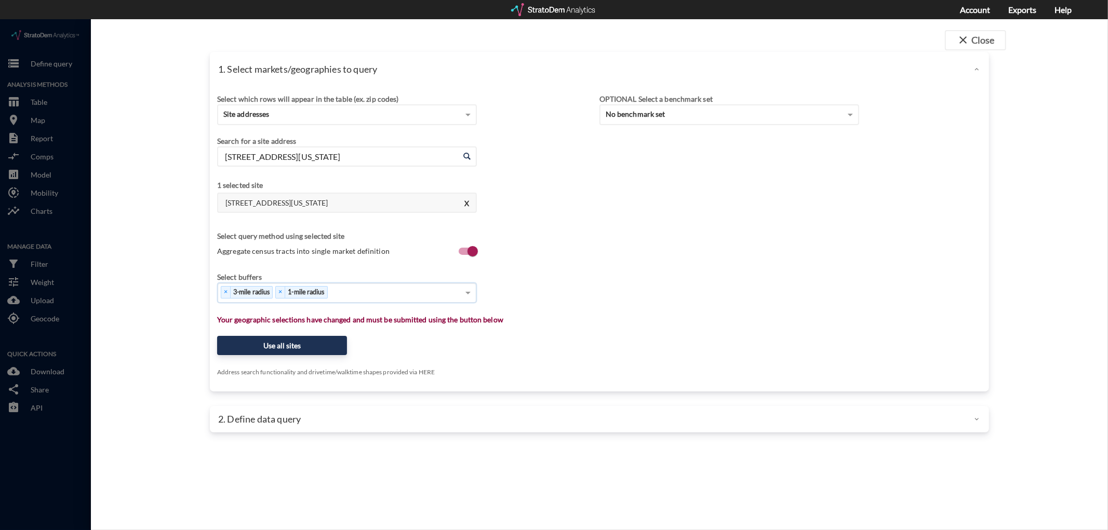
type input "5"
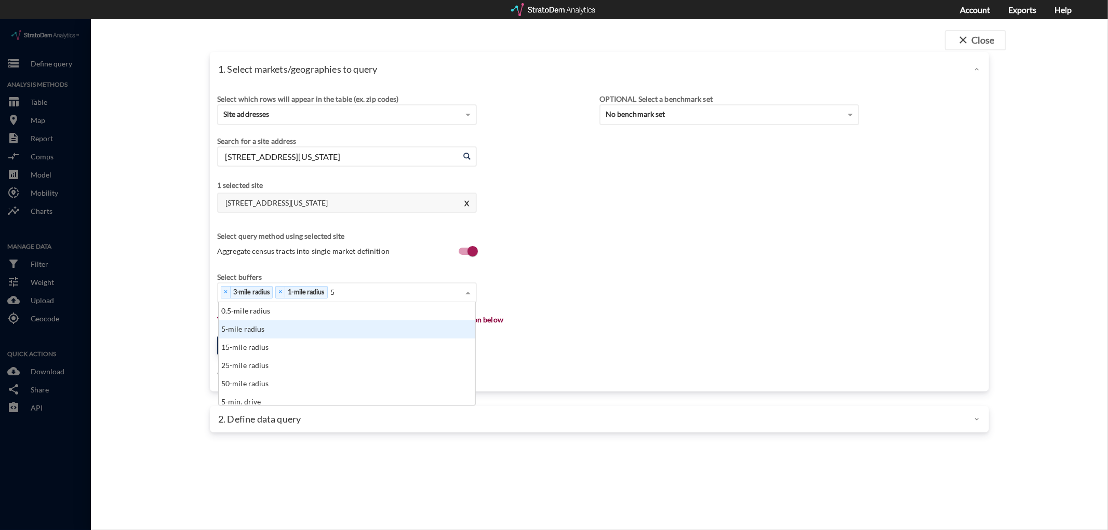
click div "5-mile radius"
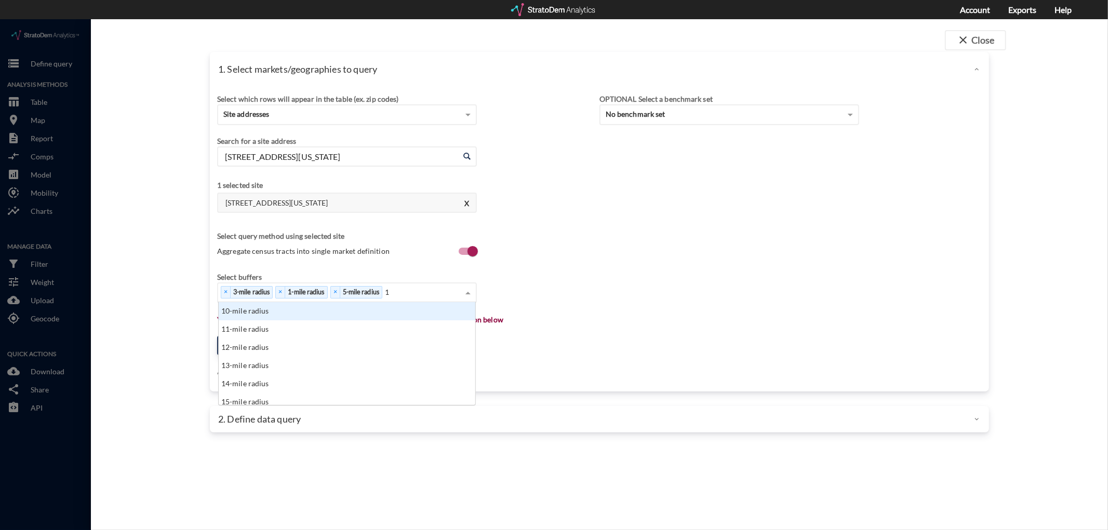
type input "10"
drag, startPoint x: 284, startPoint y: 291, endPoint x: 326, endPoint y: 296, distance: 42.4
click div "10-mile radius"
